Goal: Information Seeking & Learning: Compare options

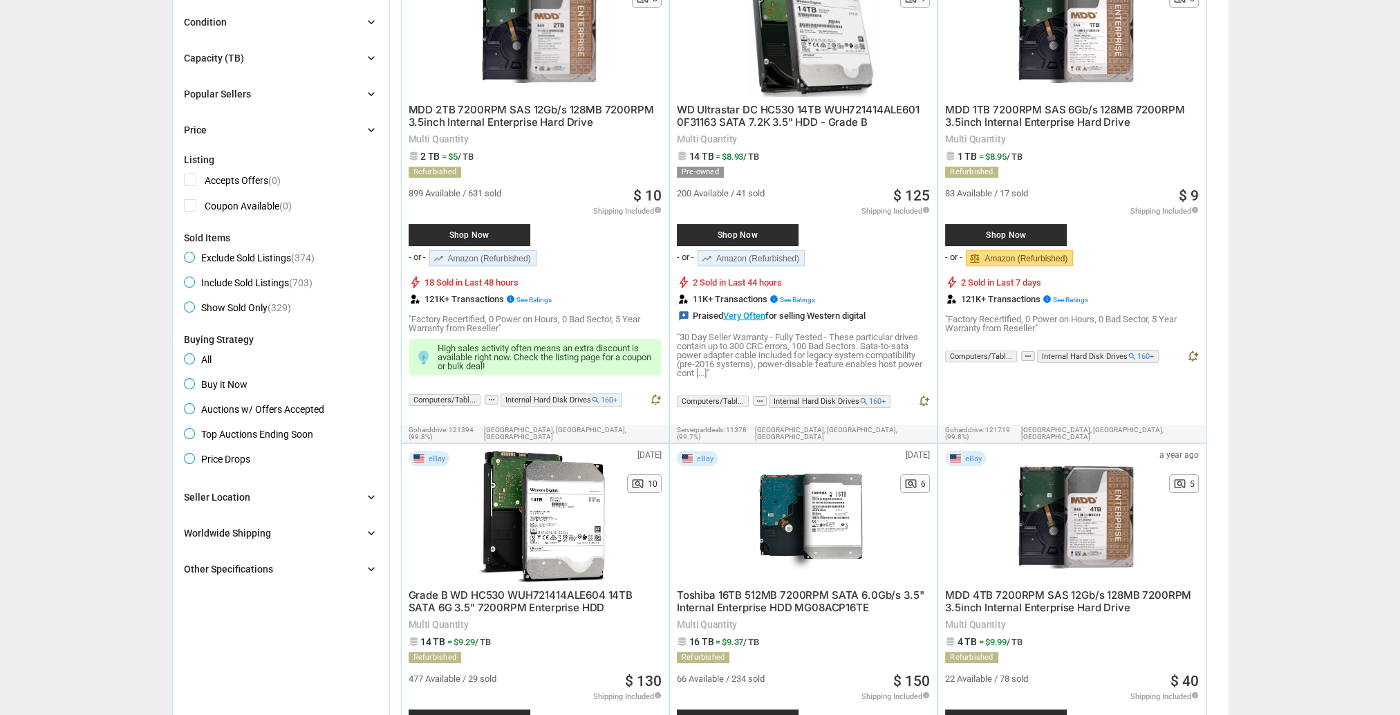
scroll to position [277, 0]
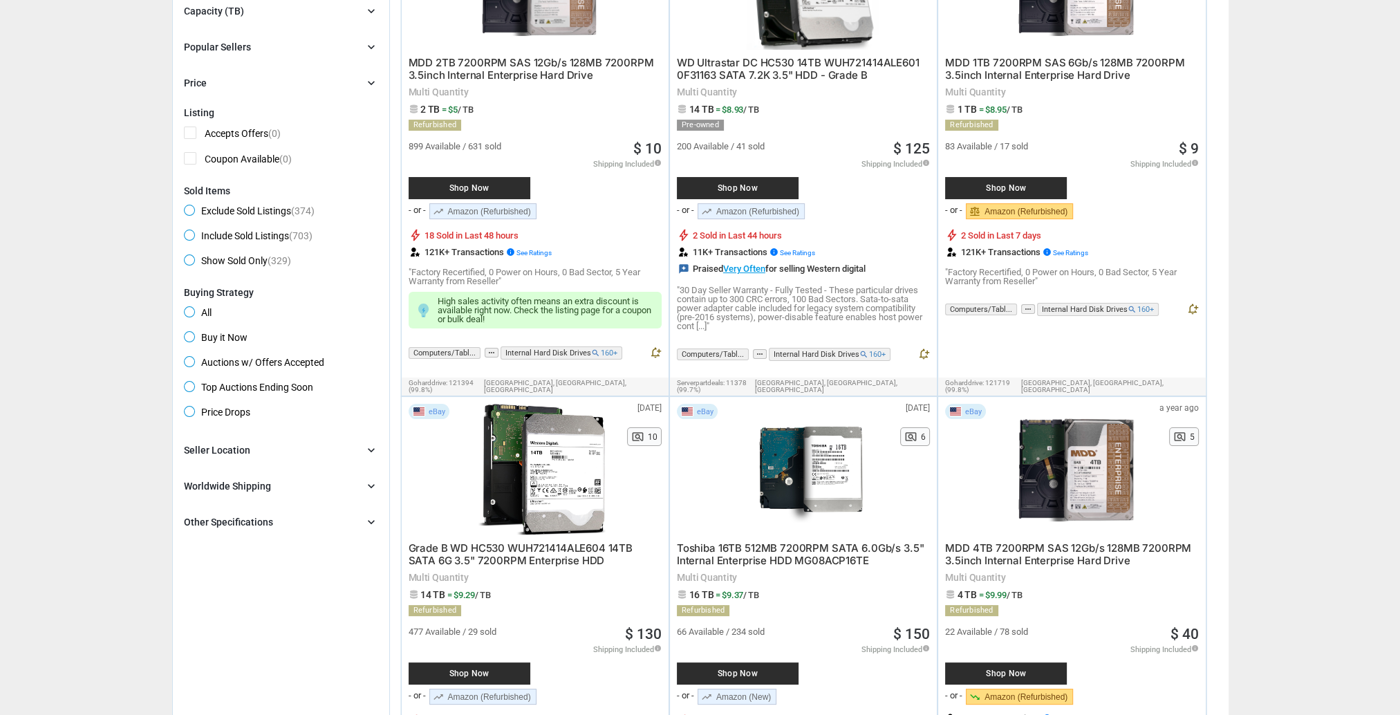
click at [238, 515] on div "Other Specifications" at bounding box center [228, 522] width 89 height 14
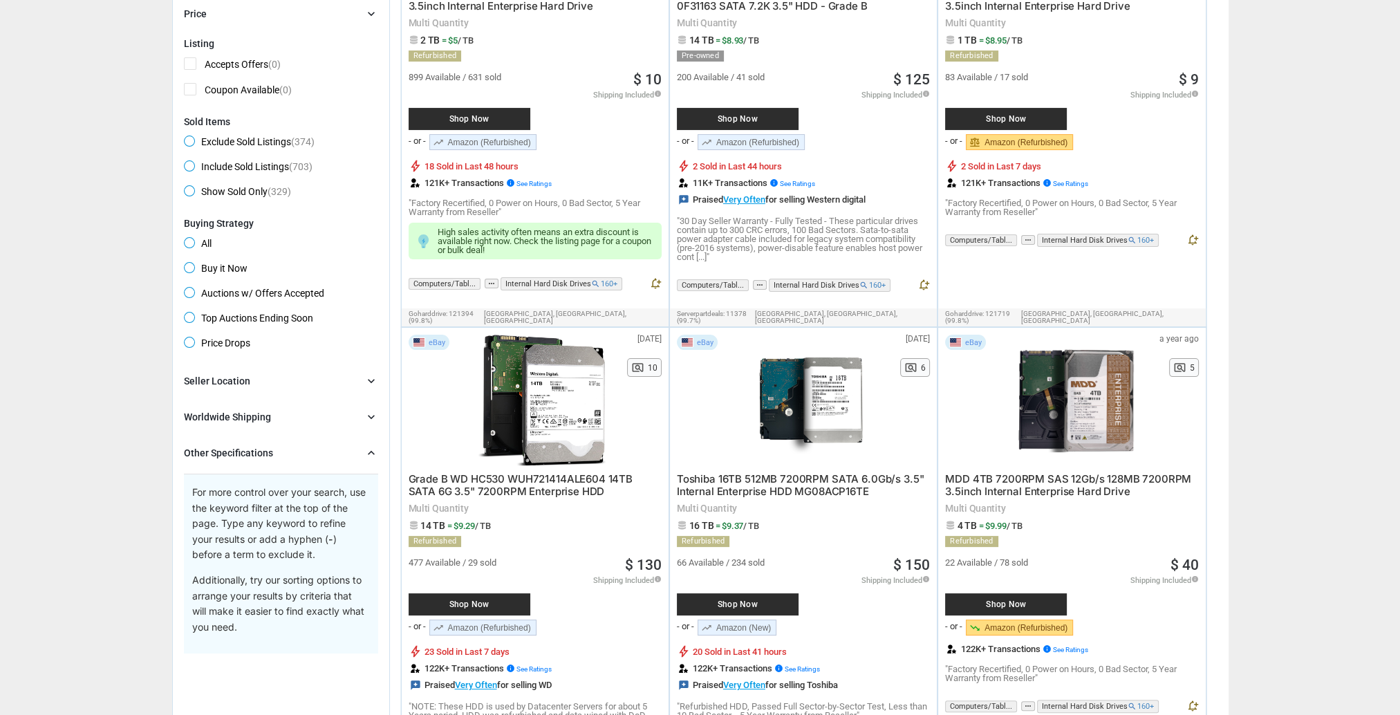
click at [251, 452] on div "Other Specifications" at bounding box center [228, 453] width 89 height 14
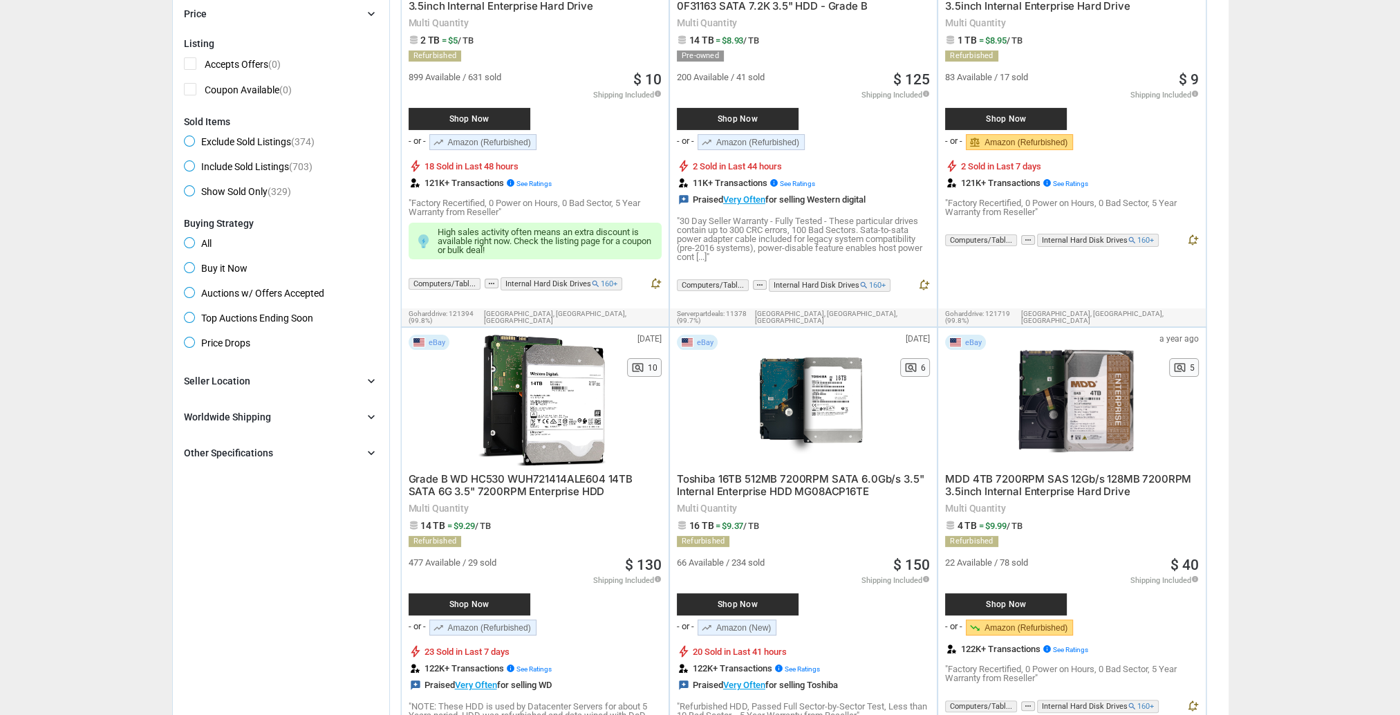
scroll to position [69, 0]
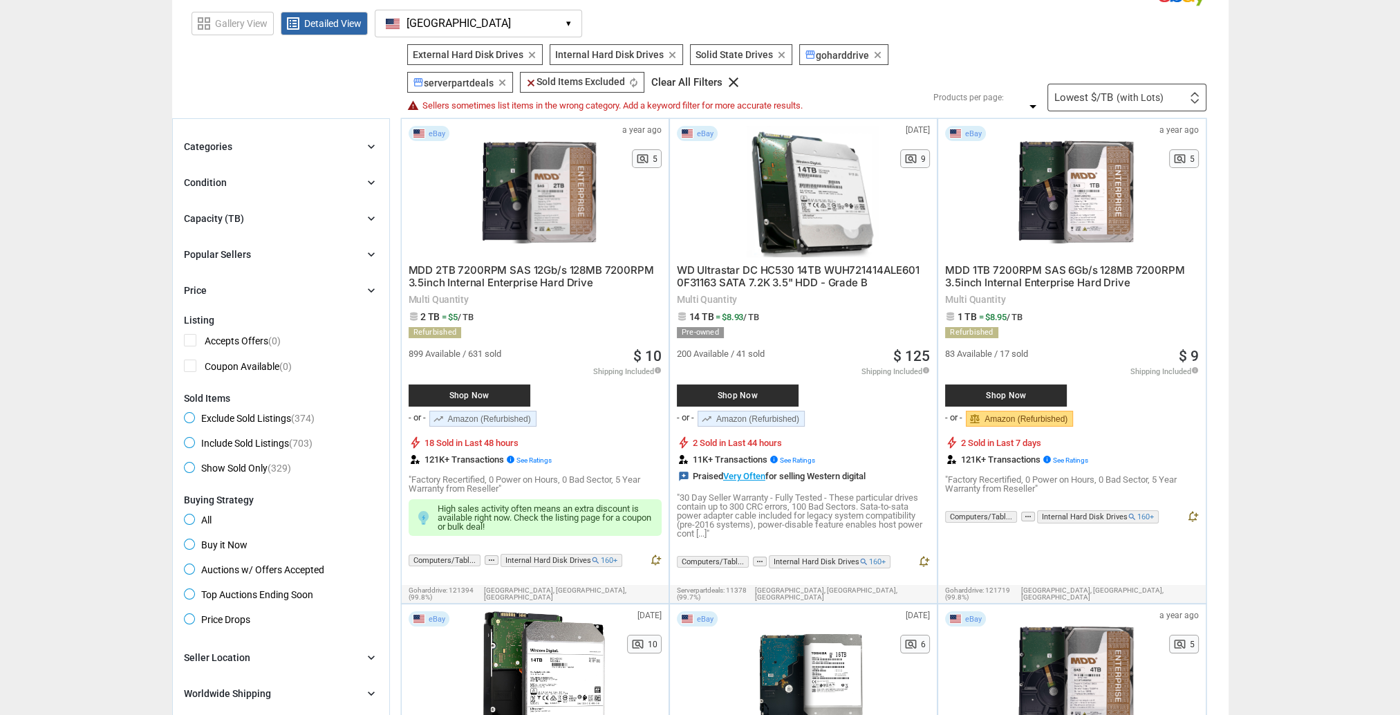
click at [225, 145] on div "Categories" at bounding box center [208, 147] width 48 height 14
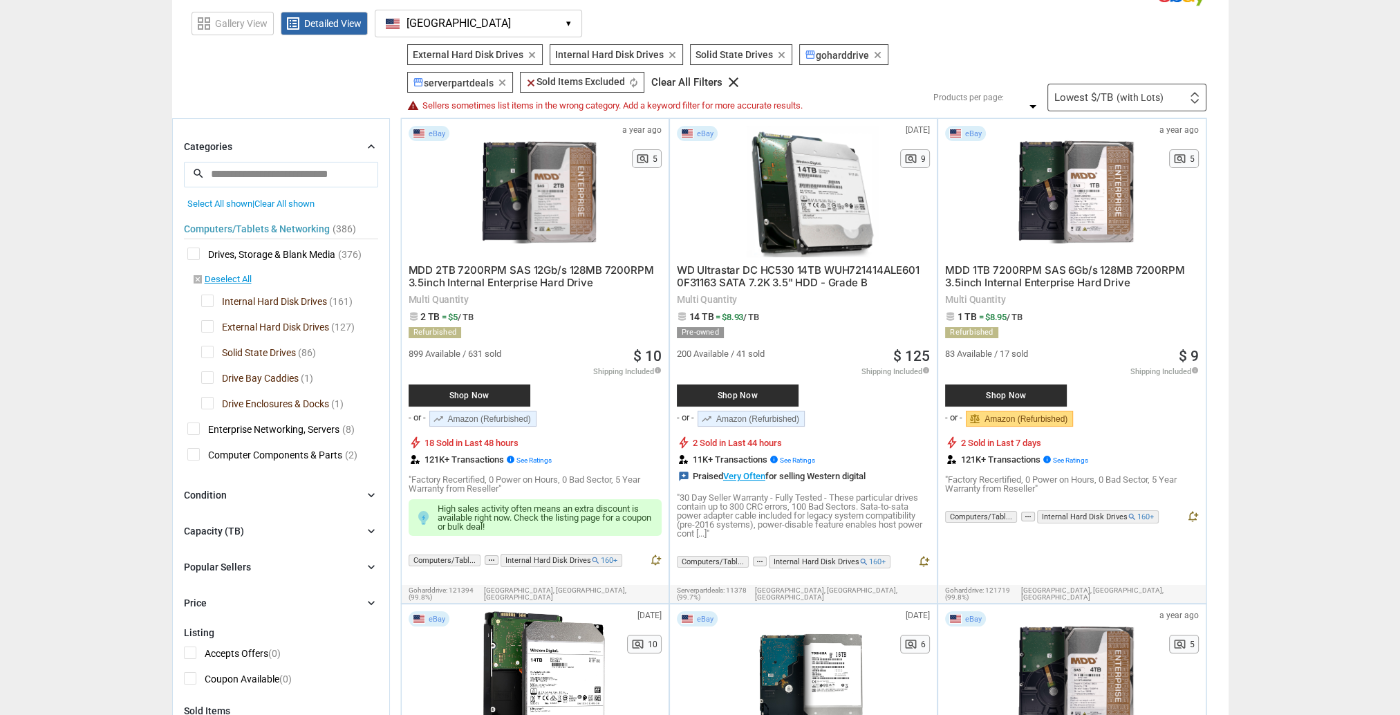
click at [226, 144] on div "Categories" at bounding box center [208, 147] width 48 height 14
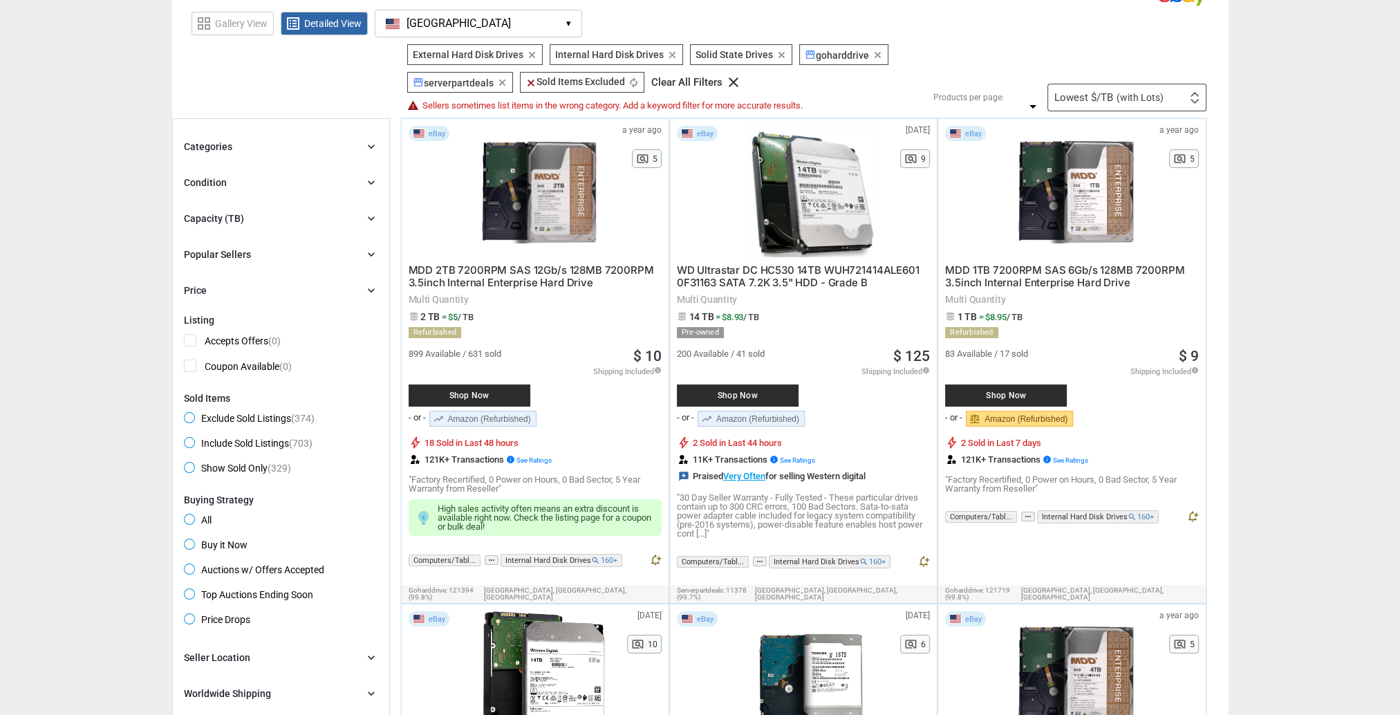
drag, startPoint x: 233, startPoint y: 205, endPoint x: 233, endPoint y: 190, distance: 14.5
click at [234, 198] on div "Categories chevron_right search close Select All shown | Clear All shown Comput…" at bounding box center [281, 218] width 194 height 160
click at [231, 188] on div "Condition chevron_right" at bounding box center [281, 182] width 194 height 17
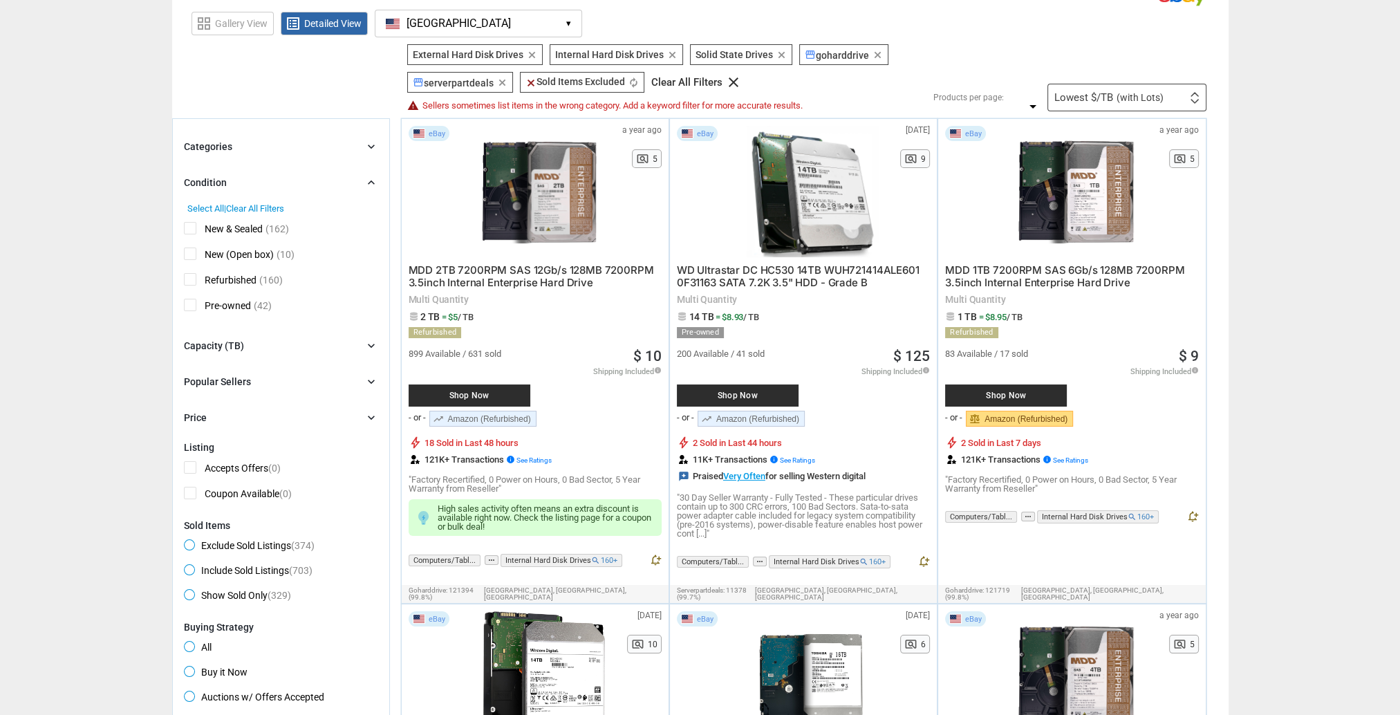
click at [223, 185] on div "Condition" at bounding box center [205, 183] width 43 height 14
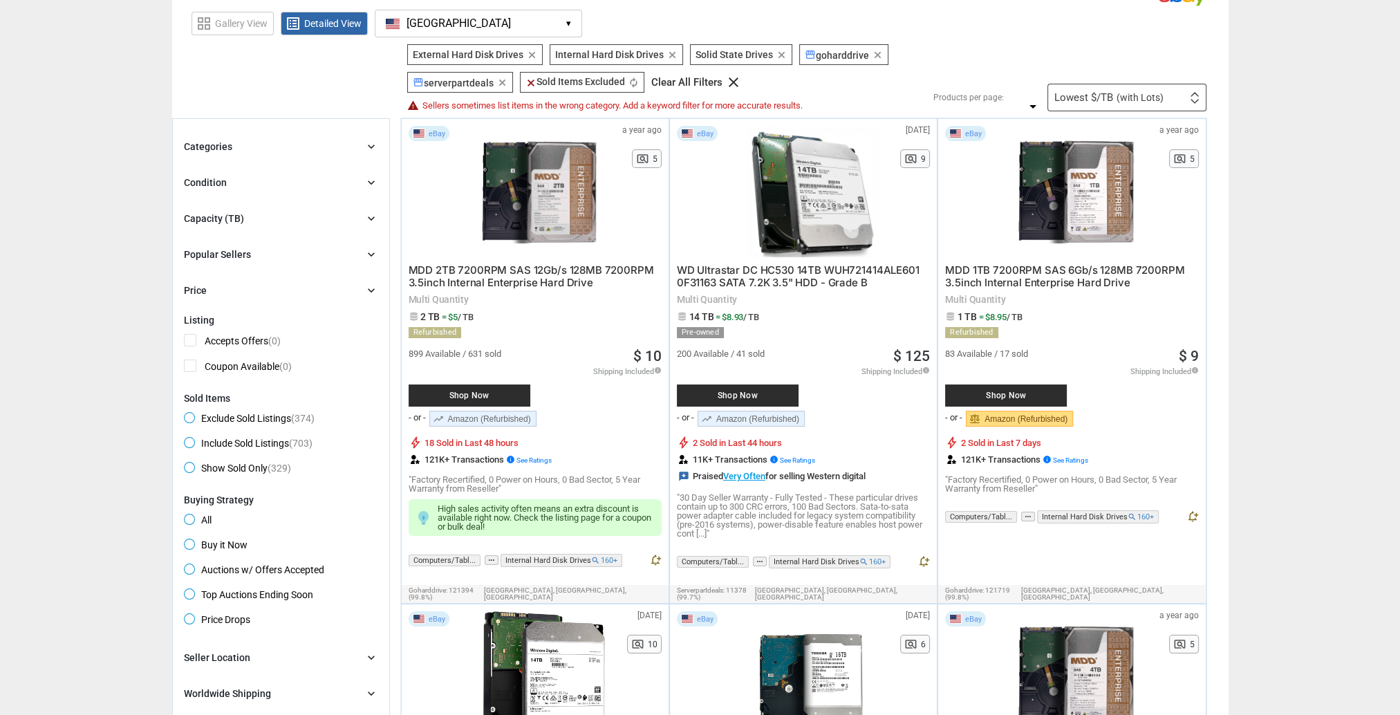
click at [221, 225] on div "Capacity (TB) chevron_right" at bounding box center [281, 218] width 194 height 17
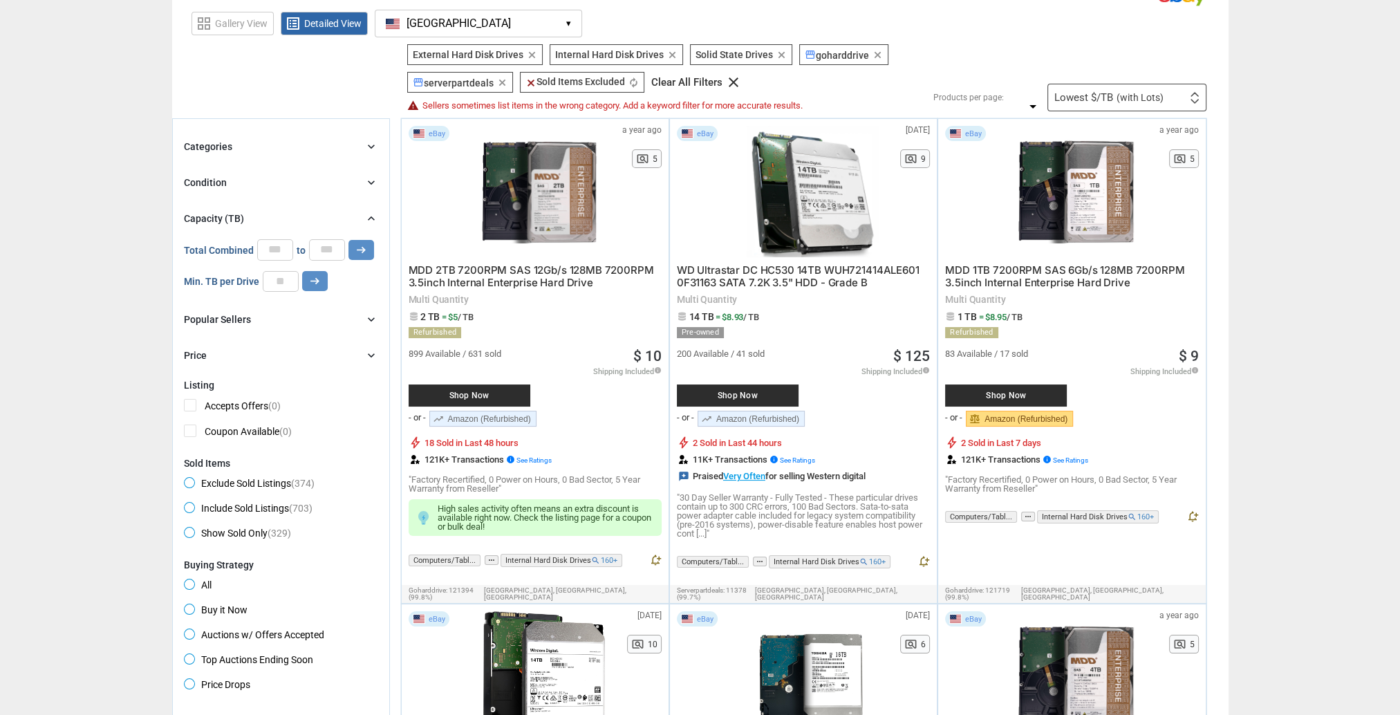
drag, startPoint x: 221, startPoint y: 221, endPoint x: 218, endPoint y: 268, distance: 47.7
click at [221, 221] on div "Capacity (TB)" at bounding box center [214, 219] width 60 height 14
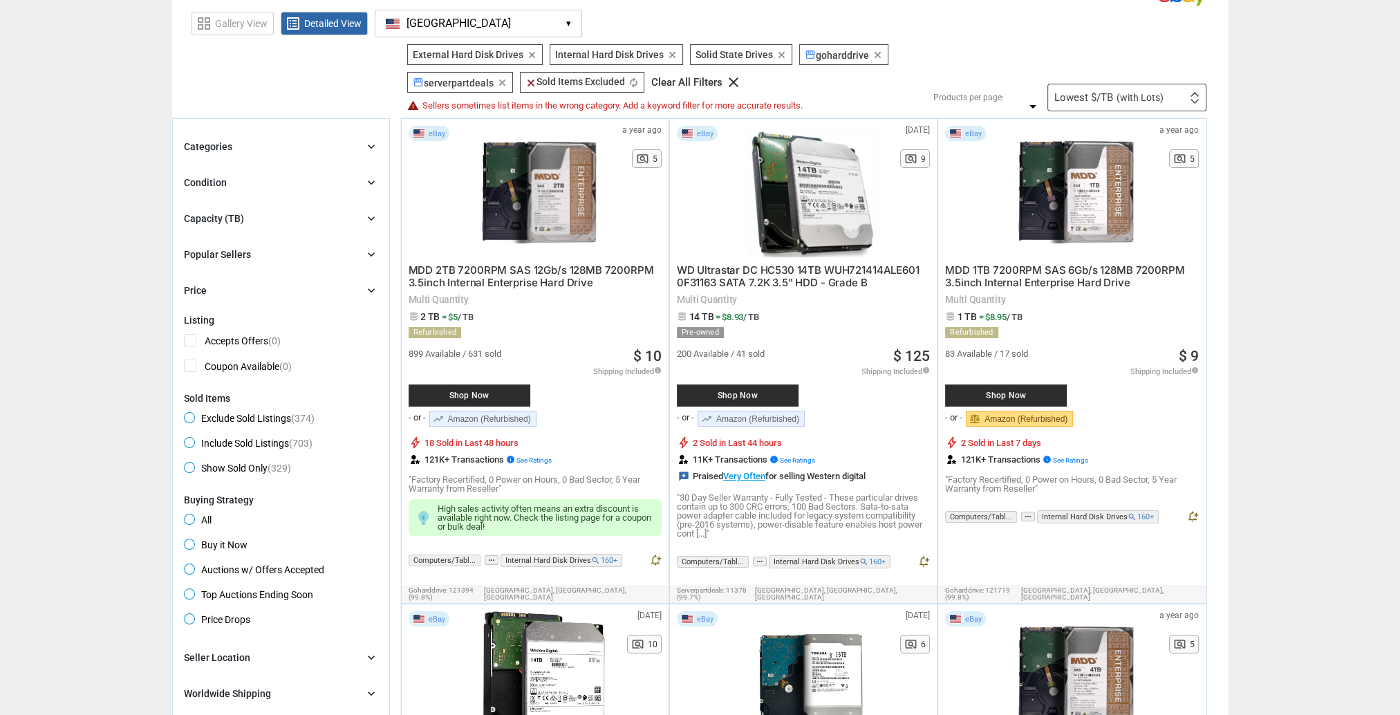
click at [218, 268] on div "Categories chevron_right search close Select All shown | Clear All shown Comput…" at bounding box center [281, 218] width 194 height 160
click at [218, 252] on div "Popular Sellers" at bounding box center [217, 254] width 67 height 14
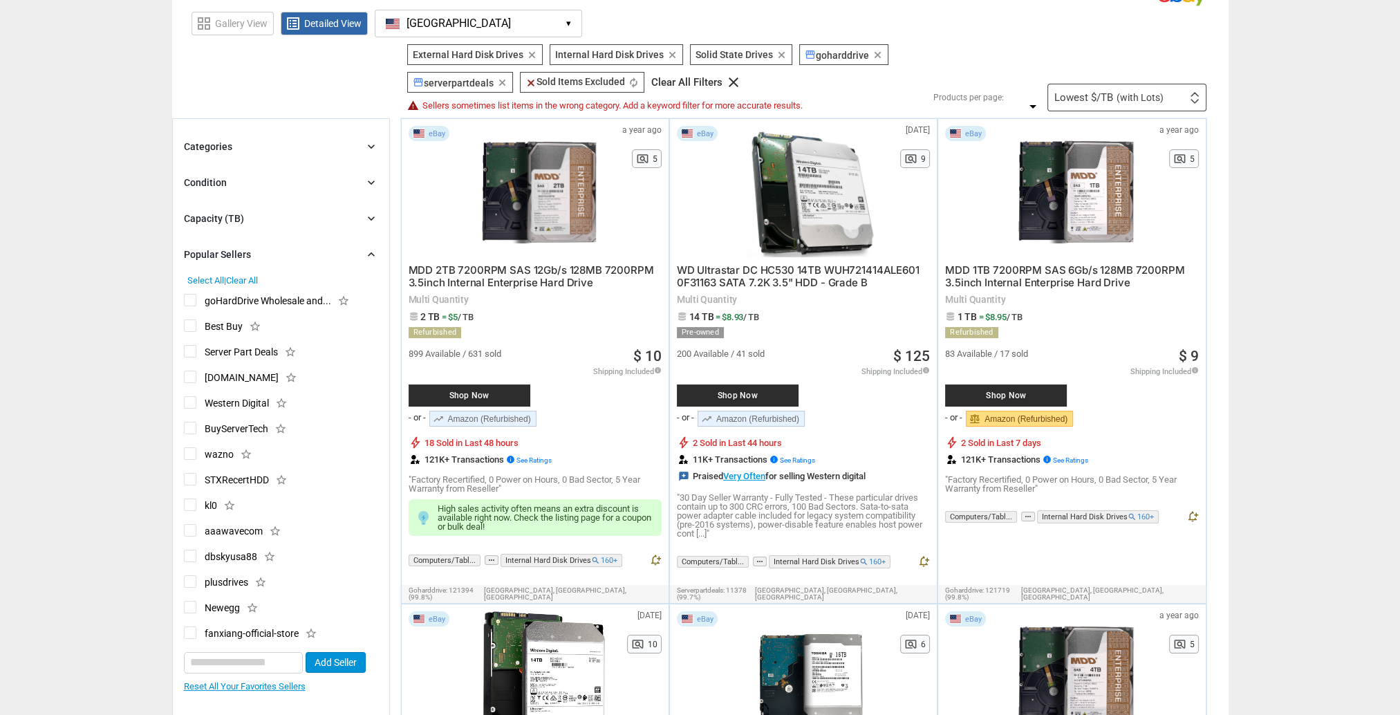
click at [226, 254] on div "Popular Sellers" at bounding box center [217, 254] width 67 height 14
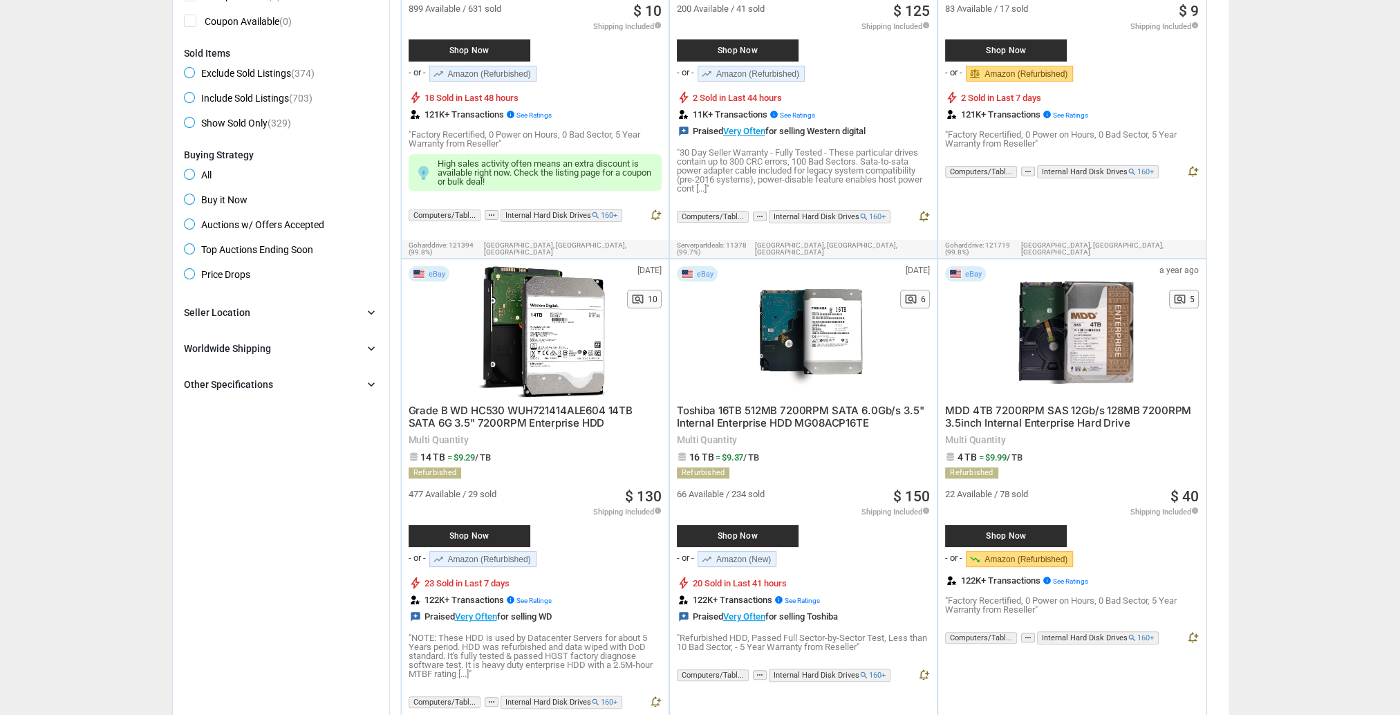
scroll to position [415, 0]
click at [243, 386] on div "Other Specifications" at bounding box center [228, 384] width 89 height 14
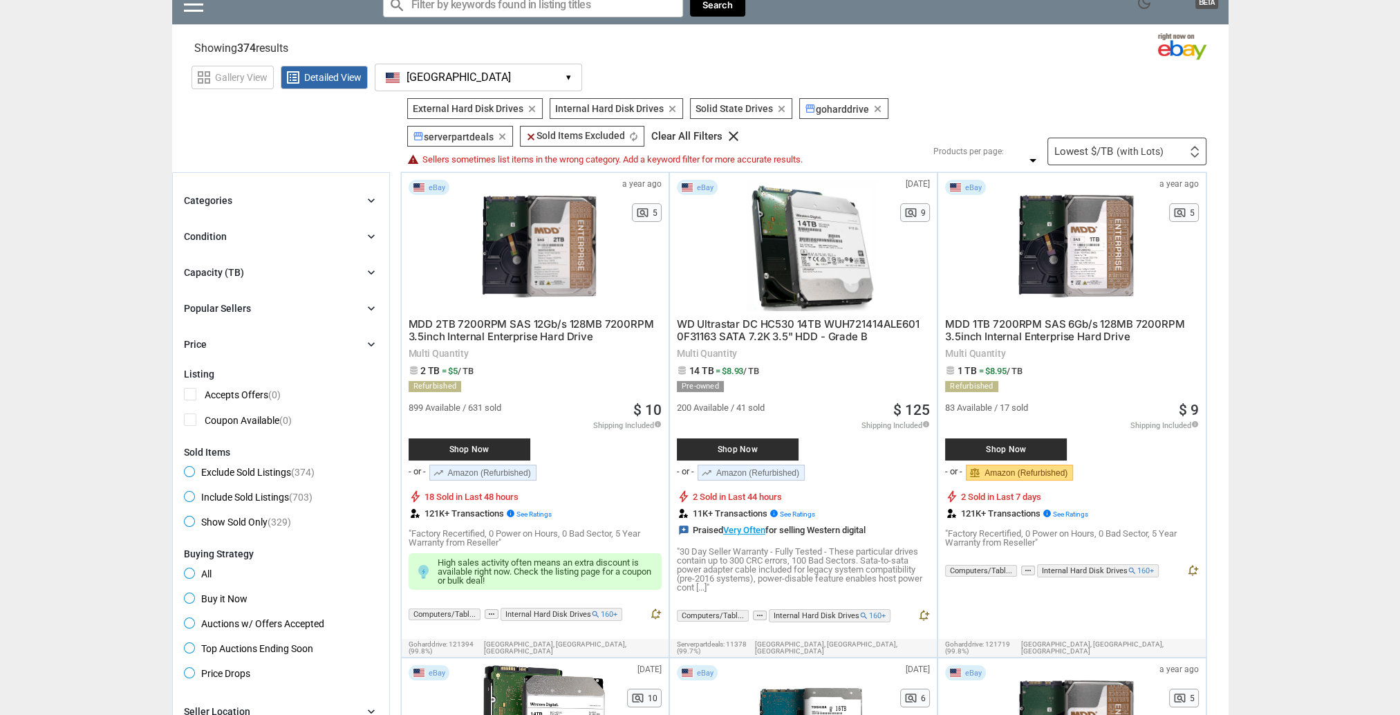
scroll to position [0, 0]
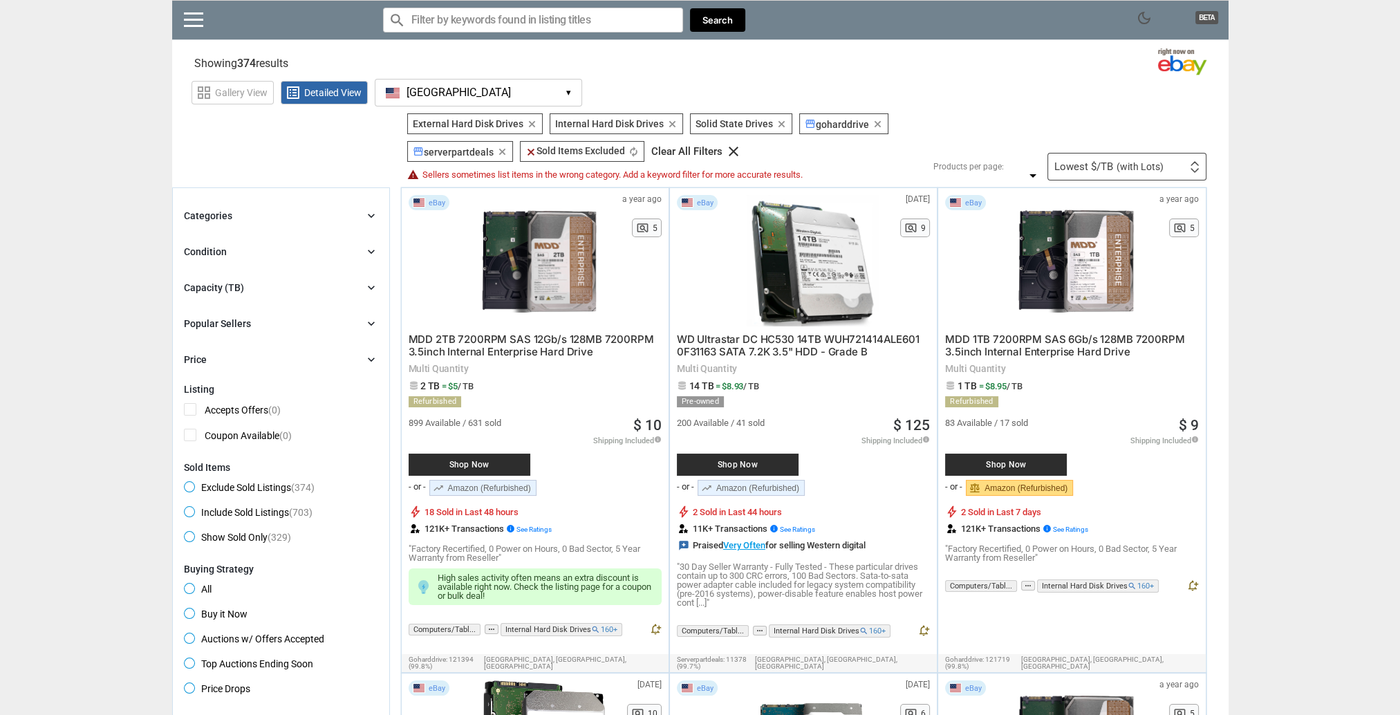
click at [474, 24] on input "Search for models" at bounding box center [533, 20] width 300 height 25
type input "-"
type input "-MDD"
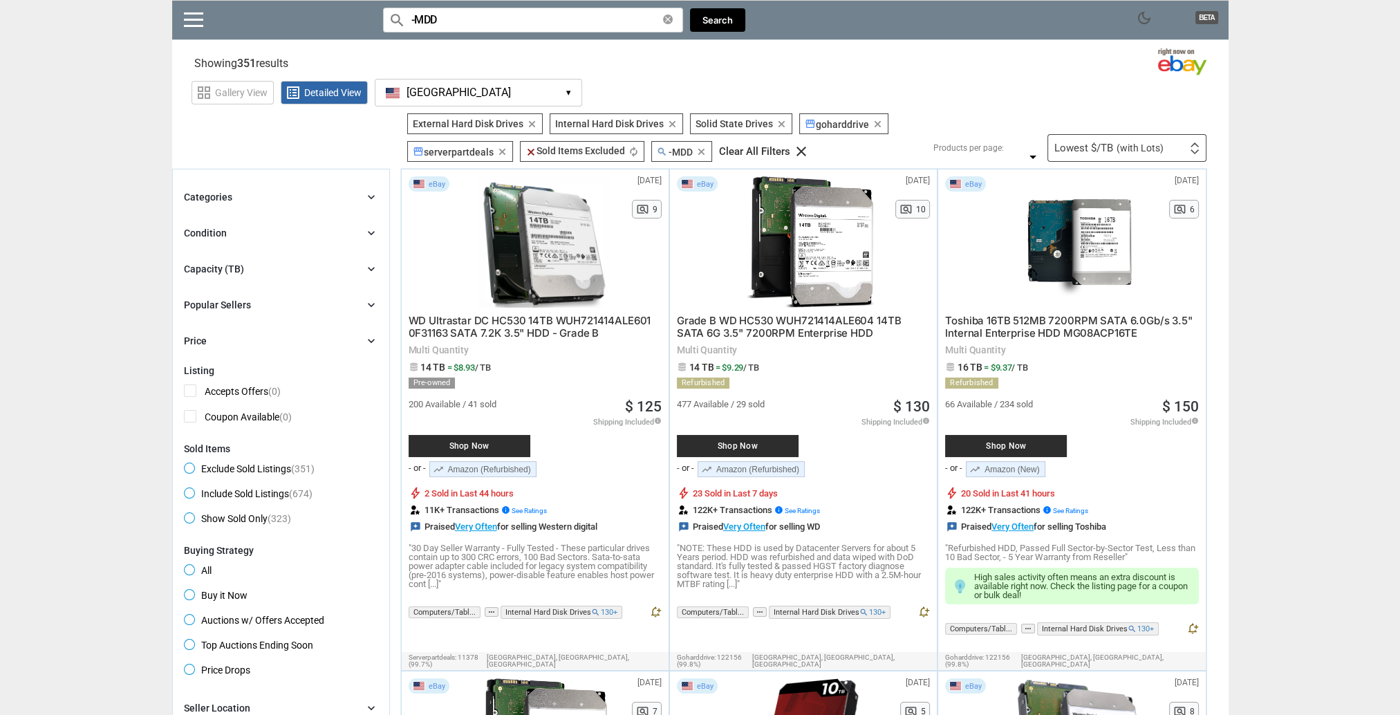
click at [560, 26] on input "-MDD" at bounding box center [533, 20] width 300 height 25
drag, startPoint x: 561, startPoint y: 26, endPoint x: 475, endPoint y: 15, distance: 86.4
click at [475, 15] on input "-MDD" at bounding box center [533, 20] width 300 height 25
click at [474, 15] on input "-MDD" at bounding box center [533, 20] width 300 height 25
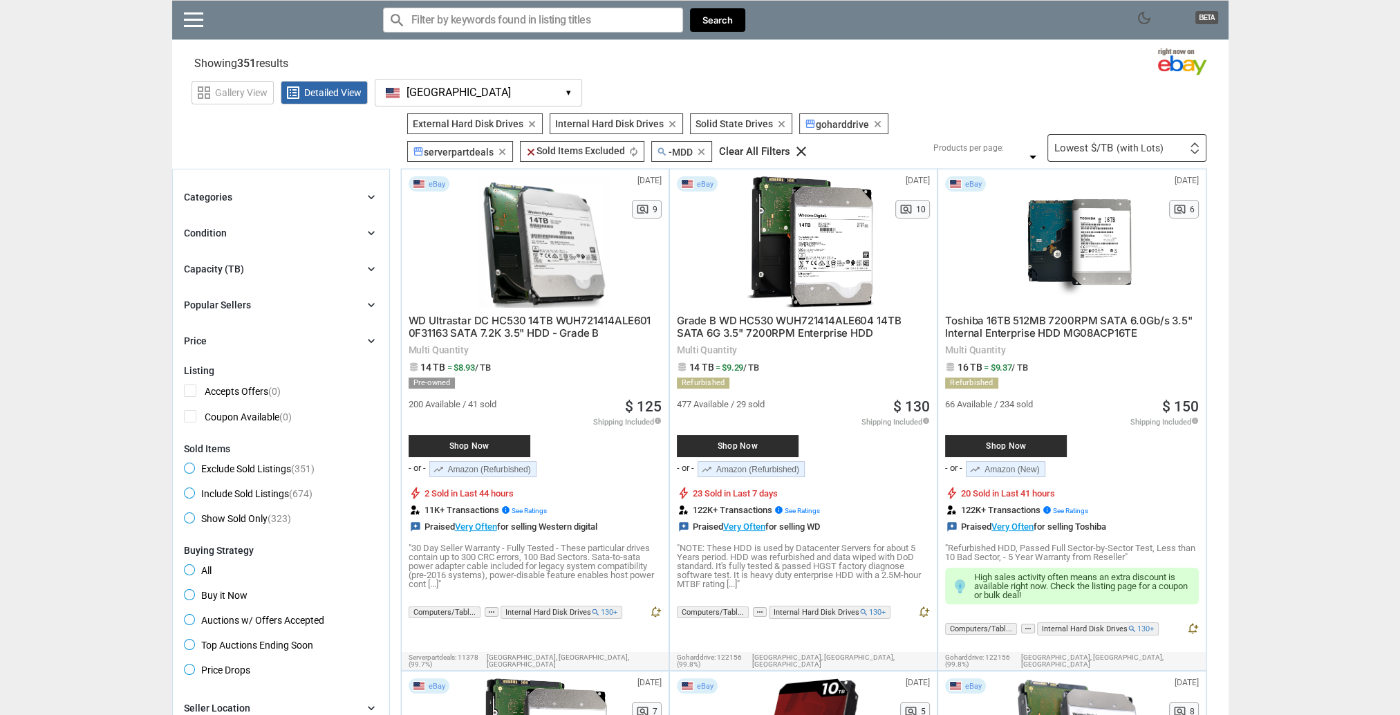
click at [1107, 153] on div "Lowest $/TB (with Lots) First or Last Chance to Buy Recently Listed Selling Rap…" at bounding box center [1126, 148] width 159 height 28
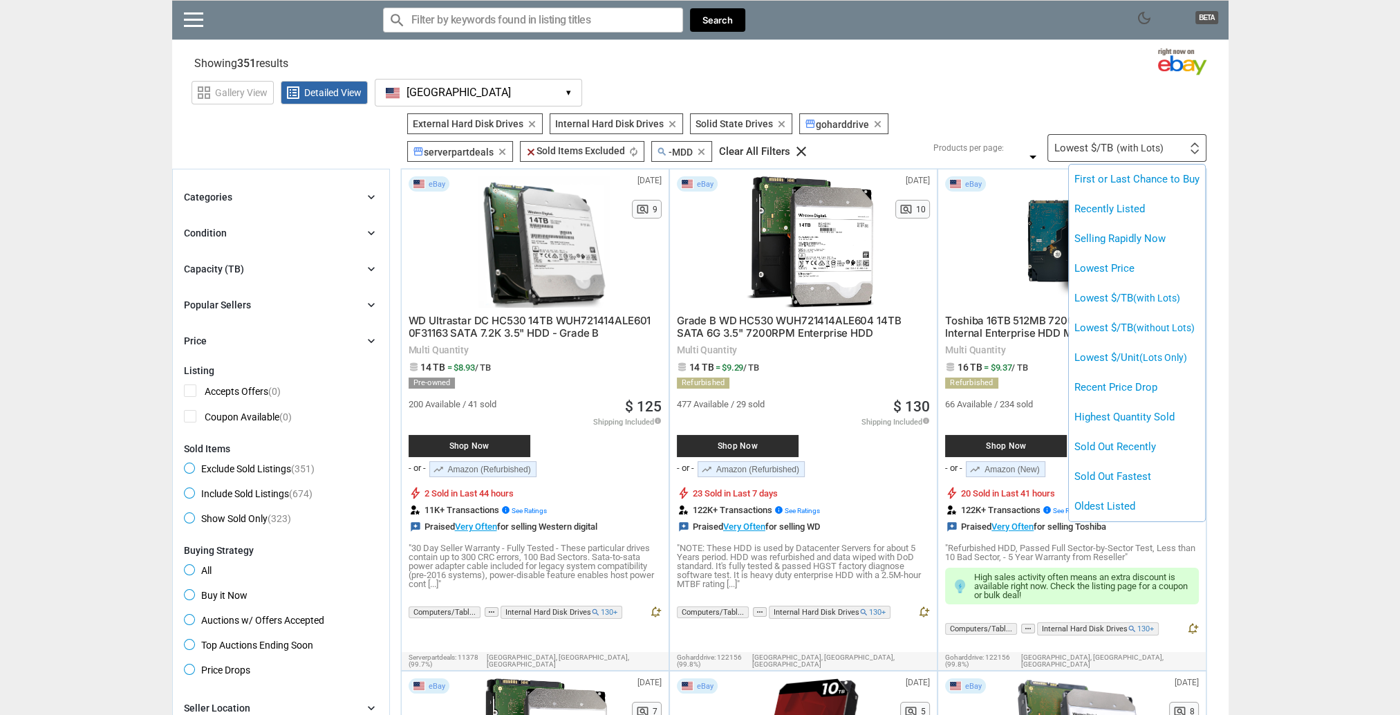
click at [120, 293] on div at bounding box center [700, 357] width 1400 height 715
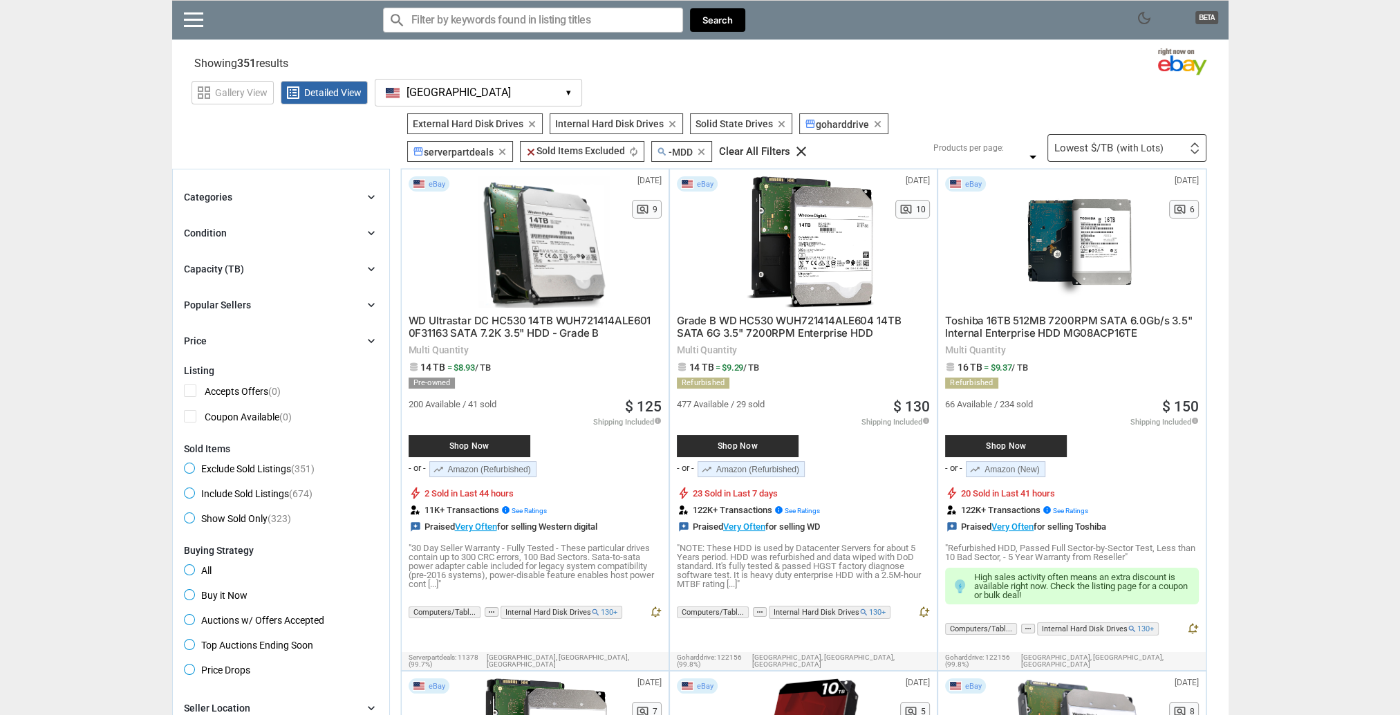
click at [232, 308] on div "Popular Sellers" at bounding box center [217, 305] width 67 height 14
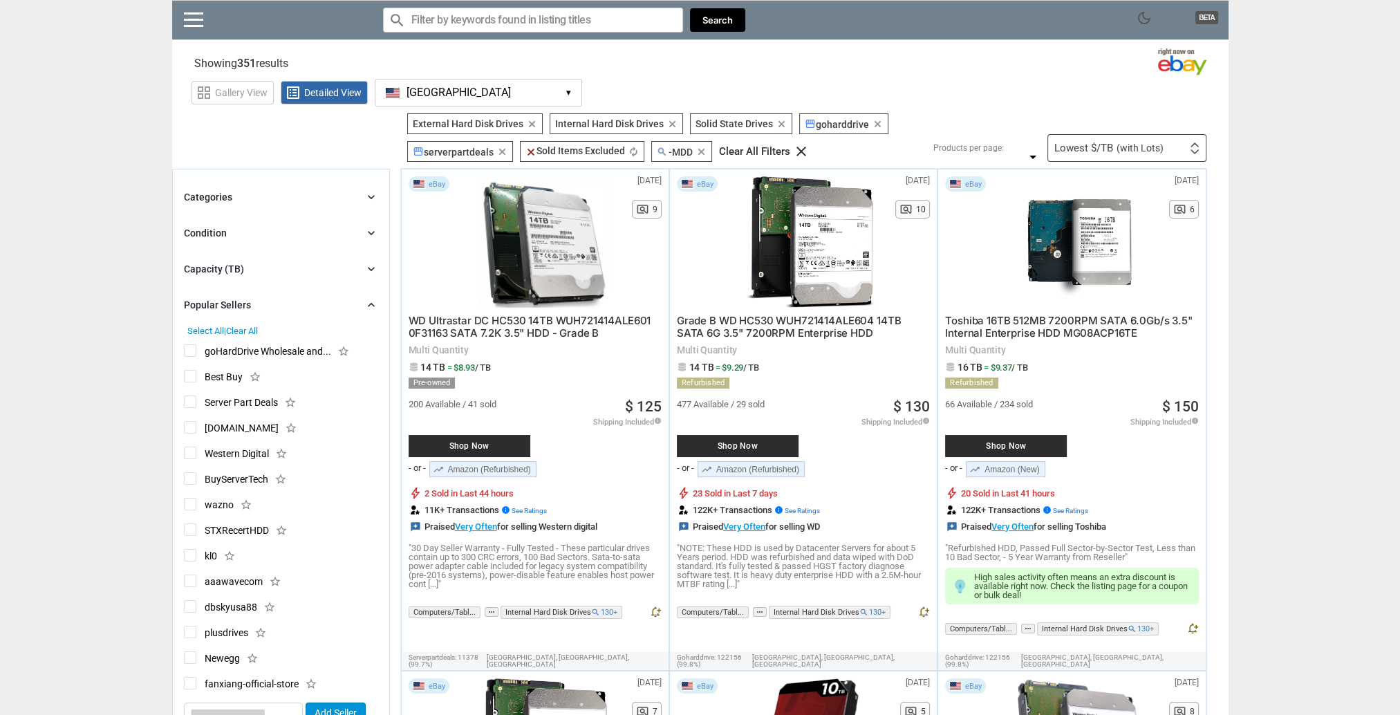
click at [232, 308] on div "Popular Sellers" at bounding box center [217, 305] width 67 height 14
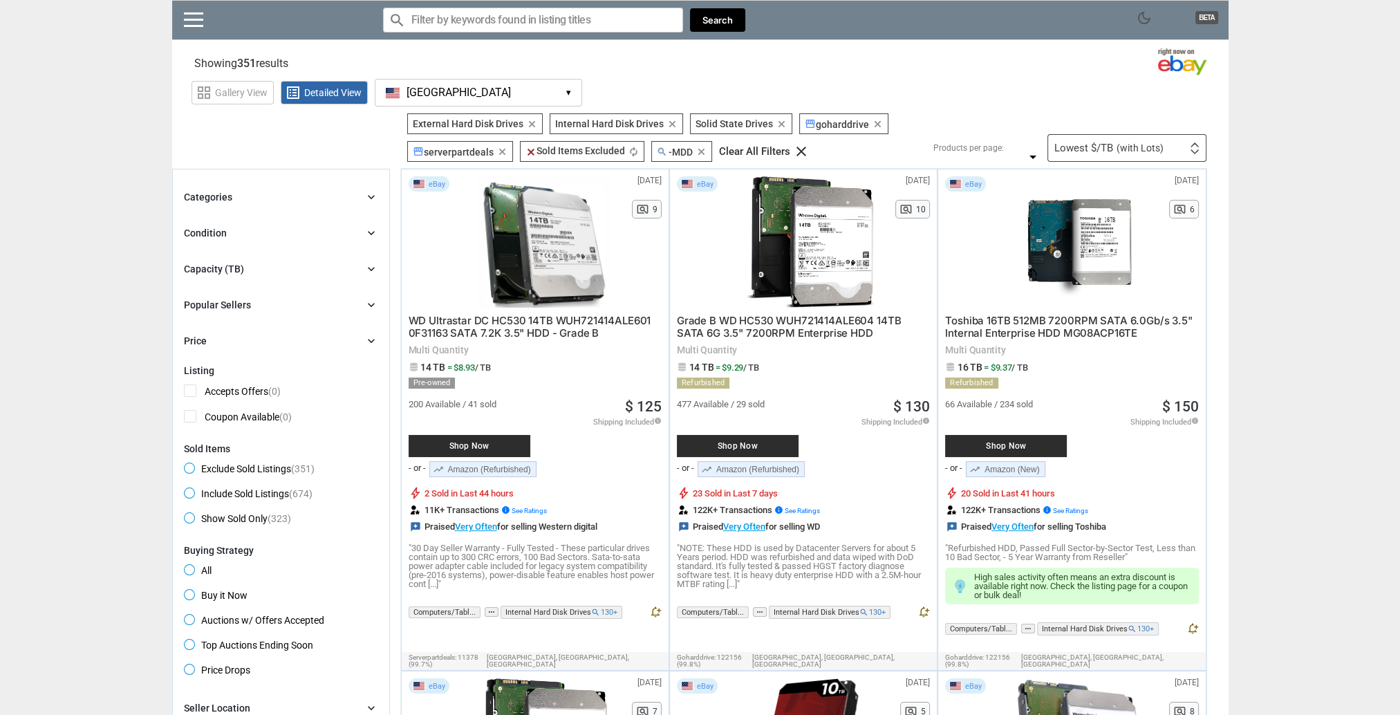
click at [236, 277] on div "Categories chevron_right search close Select All shown | Clear All shown Comput…" at bounding box center [281, 269] width 194 height 160
click at [236, 275] on div "Capacity (TB) chevron_right" at bounding box center [281, 269] width 194 height 17
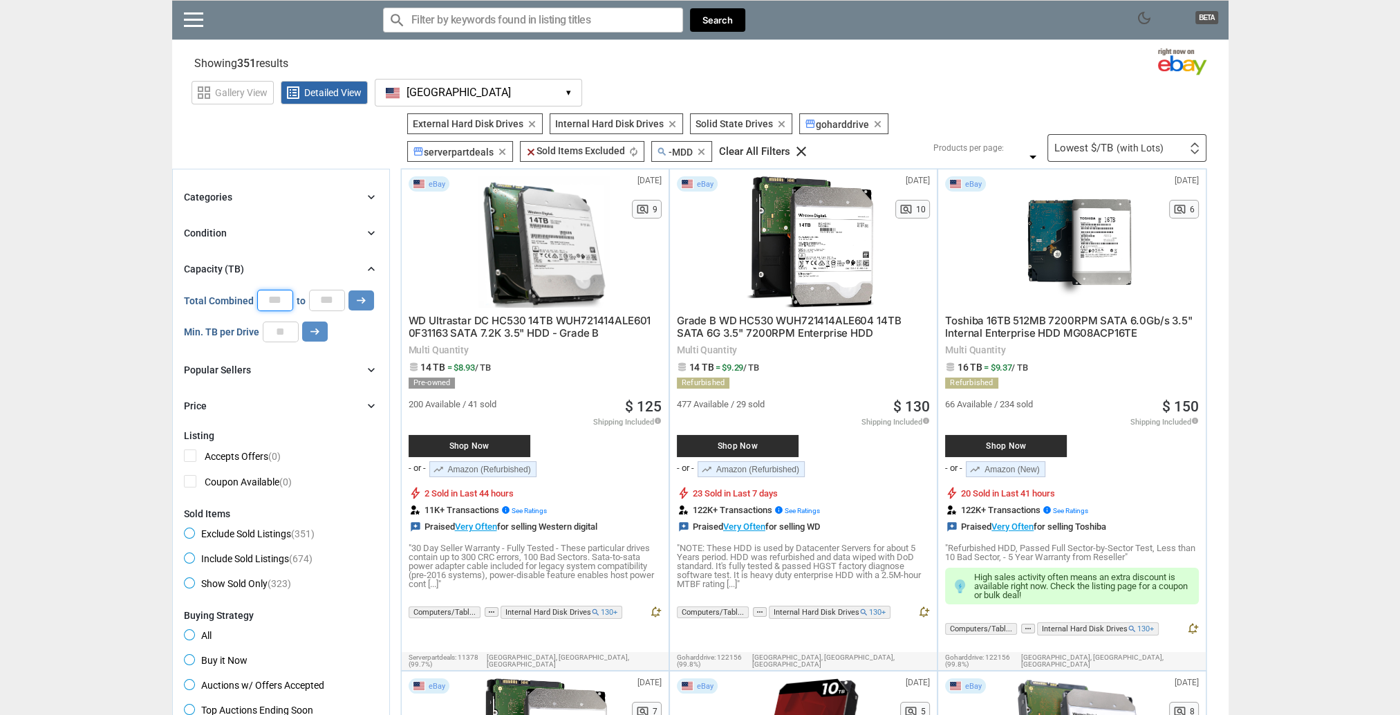
click at [257, 304] on input "*" at bounding box center [275, 300] width 36 height 21
click at [258, 306] on input "*" at bounding box center [275, 300] width 36 height 21
click at [269, 332] on input "number" at bounding box center [281, 331] width 36 height 21
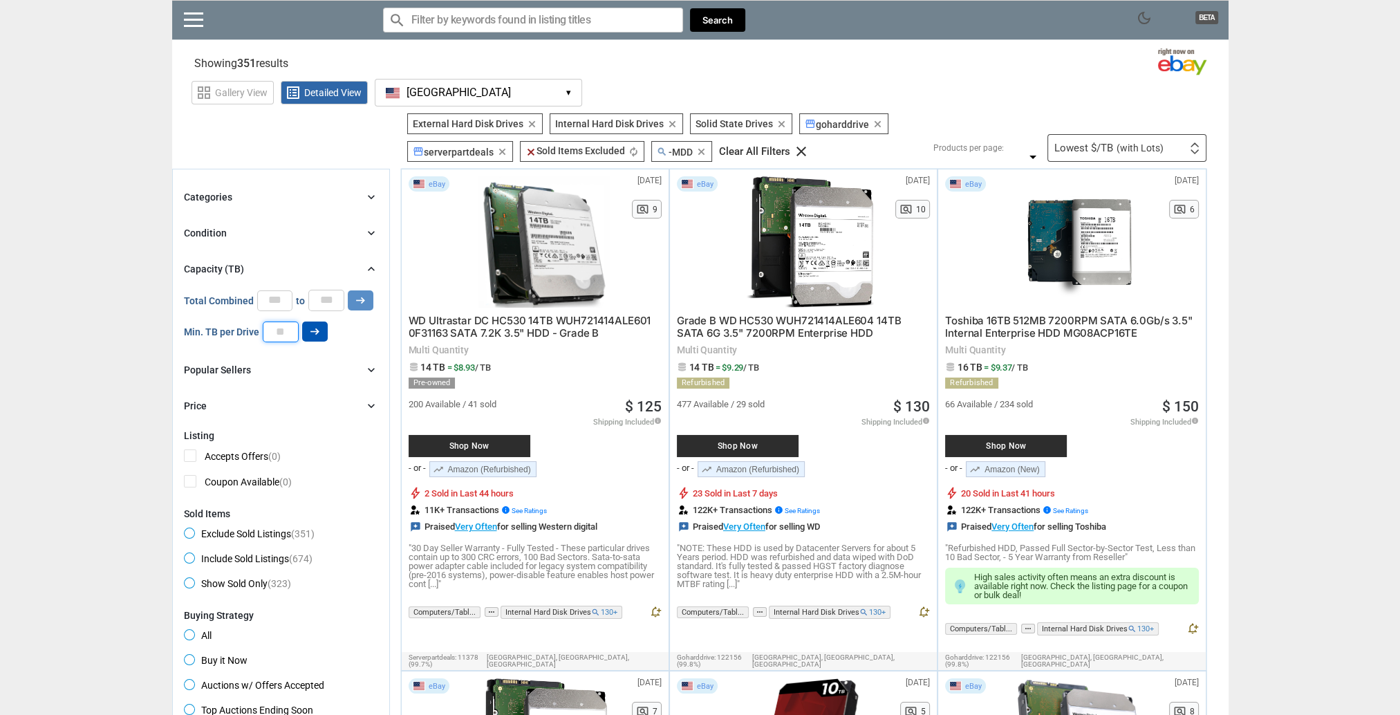
type input "**"
click at [311, 325] on icon "arrow_right_alt" at bounding box center [314, 331] width 13 height 13
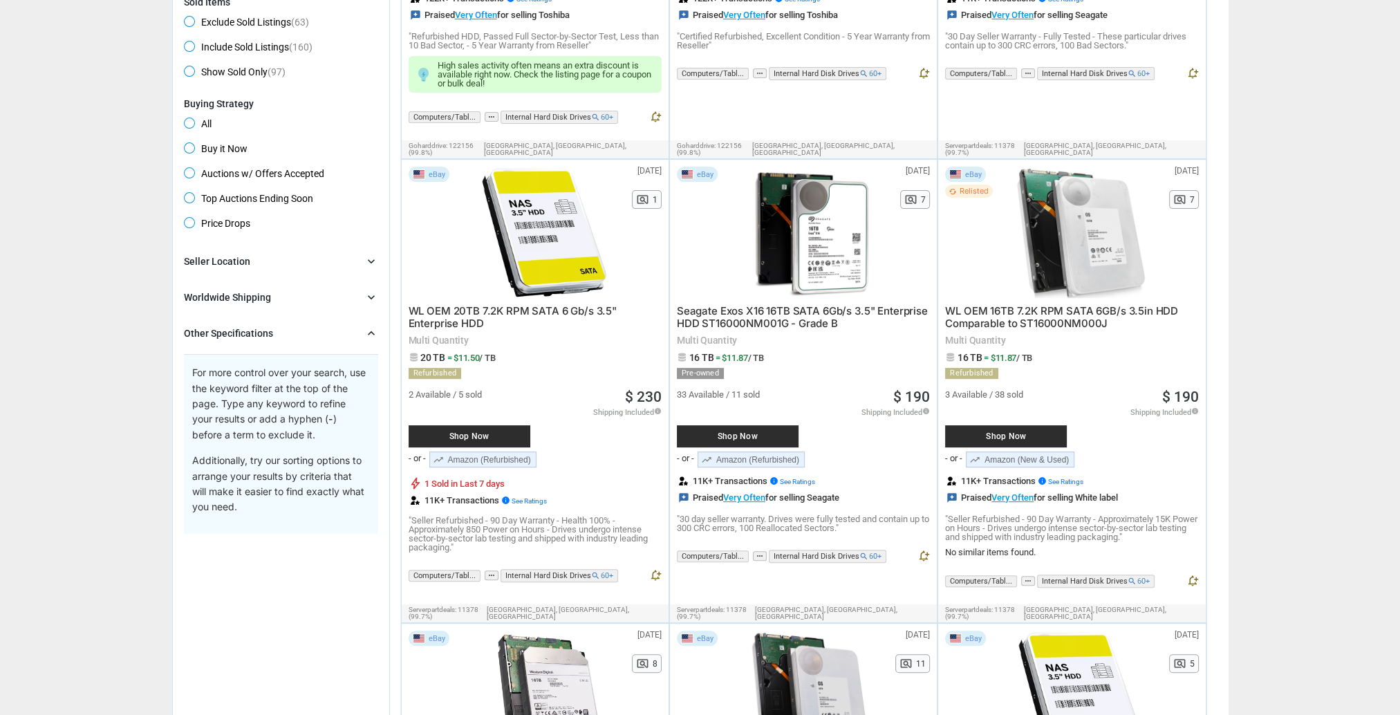
scroll to position [553, 0]
